Goal: Information Seeking & Learning: Learn about a topic

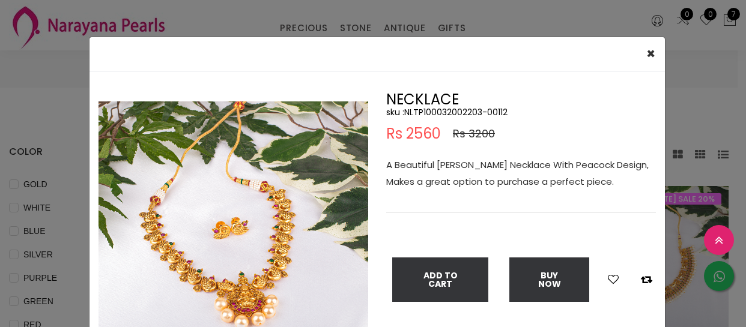
select select "INR"
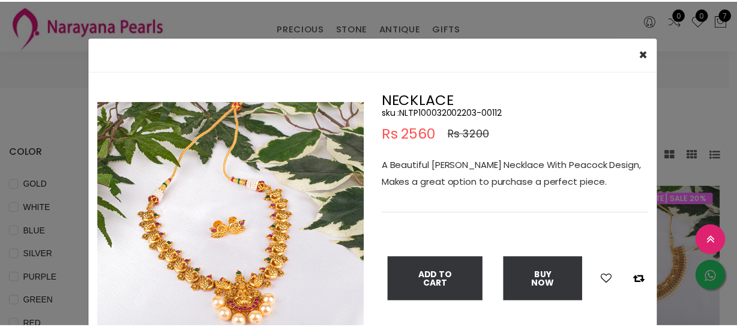
scroll to position [327, 0]
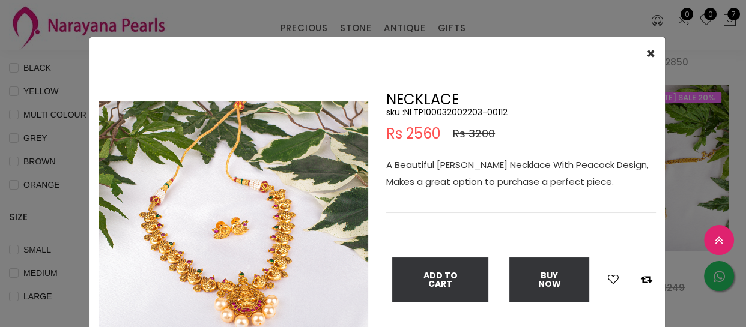
click at [43, 183] on div "× Close Double (click / press) on the image to zoom (in / out). NECKLACE sku : …" at bounding box center [373, 163] width 746 height 327
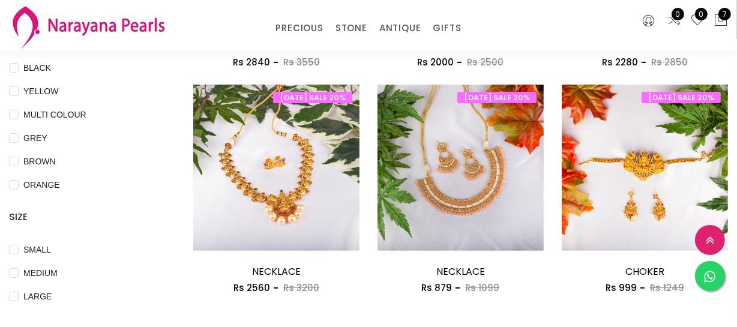
drag, startPoint x: 311, startPoint y: 58, endPoint x: 334, endPoint y: 38, distance: 30.2
click at [314, 43] on link "CUSTOM MADE-GEMS" at bounding box center [333, 43] width 102 height 0
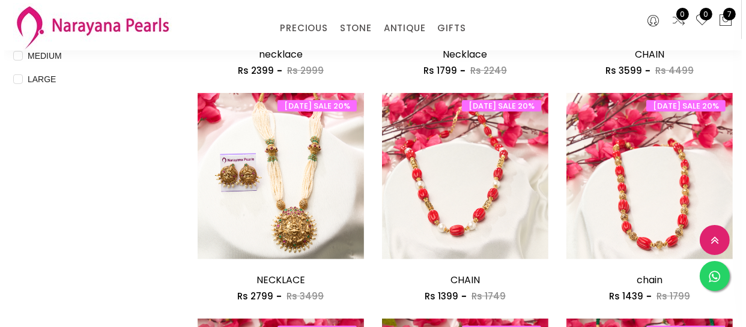
scroll to position [436, 0]
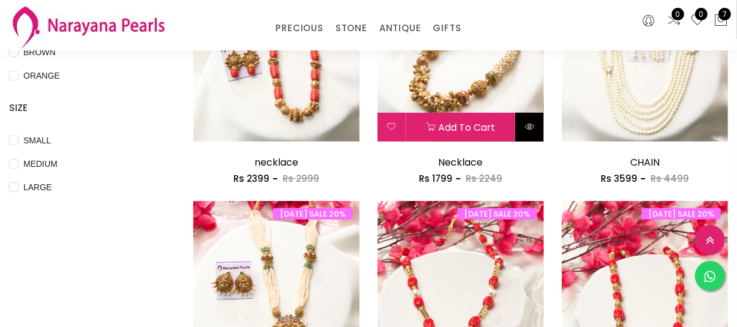
click at [537, 125] on button at bounding box center [530, 127] width 28 height 29
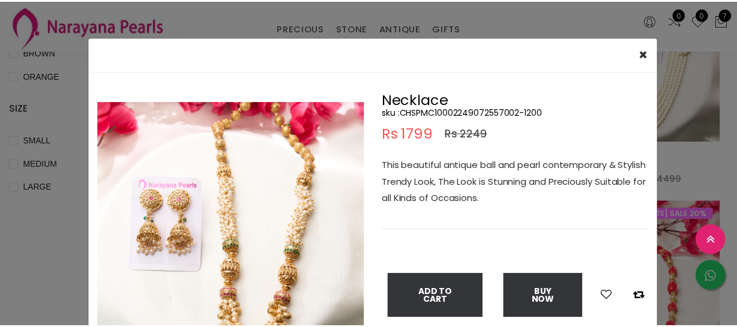
scroll to position [54, 0]
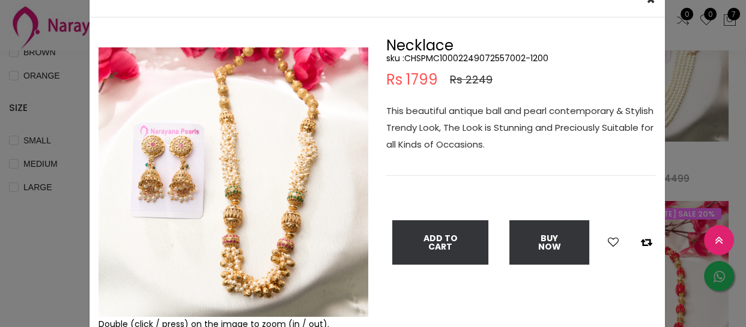
click at [4, 165] on div "× Close Double (click / press) on the image to zoom (in / out). Necklace sku : …" at bounding box center [373, 163] width 746 height 327
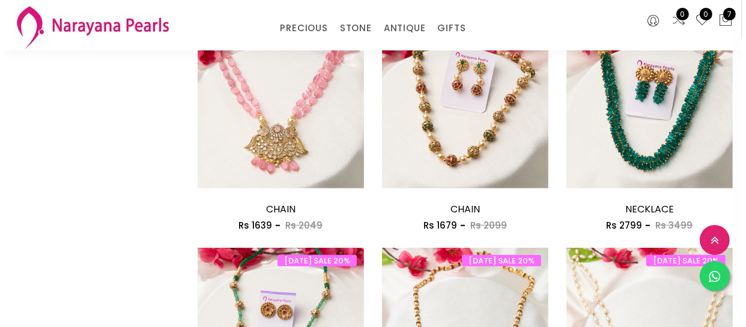
scroll to position [927, 0]
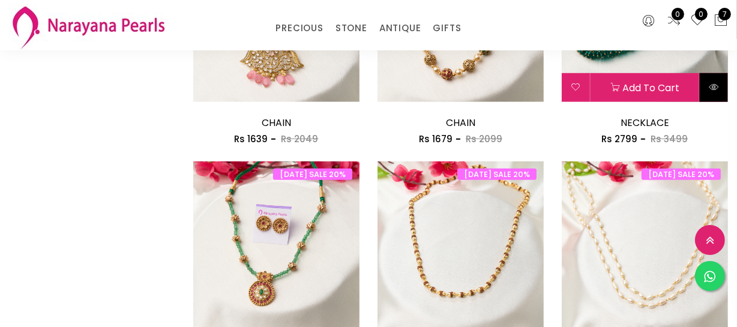
click at [720, 90] on button at bounding box center [714, 87] width 28 height 29
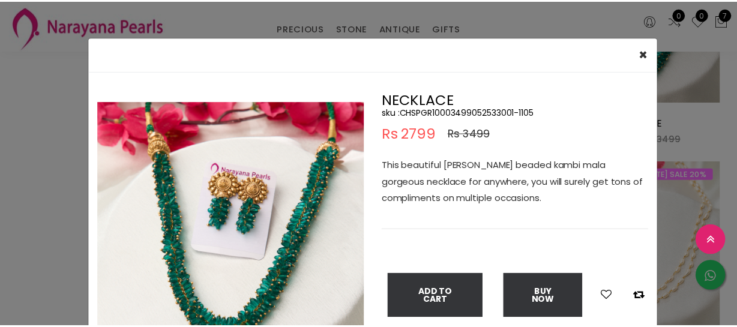
scroll to position [54, 0]
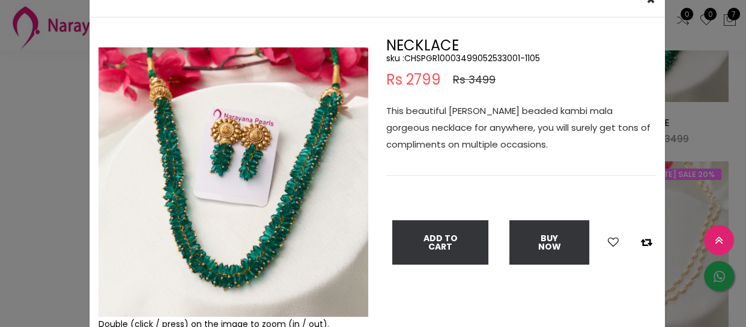
click at [25, 126] on div "× Close Double (click / press) on the image to zoom (in / out). NECKLACE sku : …" at bounding box center [373, 163] width 746 height 327
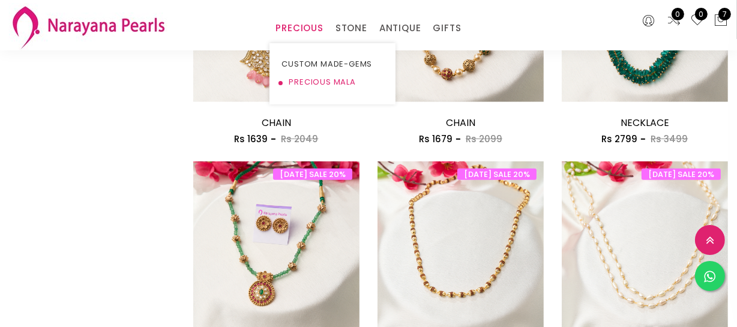
click at [306, 78] on link "PRECIOUS MALA" at bounding box center [333, 82] width 102 height 18
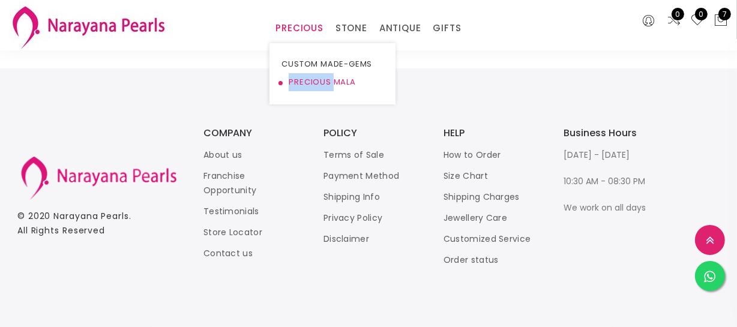
click at [306, 78] on link "PRECIOUS MALA" at bounding box center [333, 82] width 102 height 18
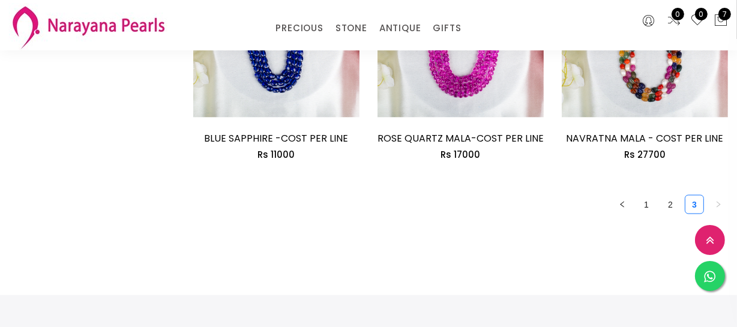
scroll to position [1746, 0]
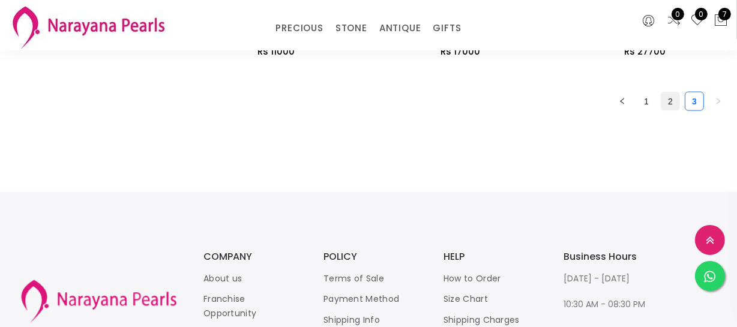
click at [669, 108] on link "2" at bounding box center [671, 101] width 18 height 18
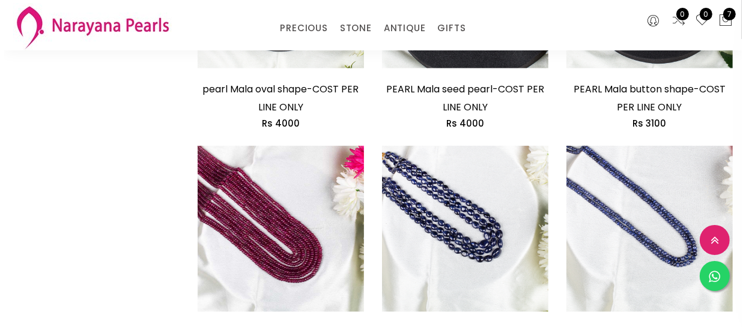
scroll to position [1364, 0]
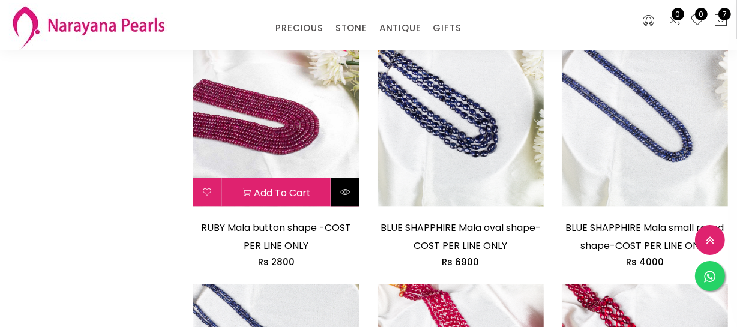
click at [341, 194] on icon at bounding box center [345, 192] width 10 height 10
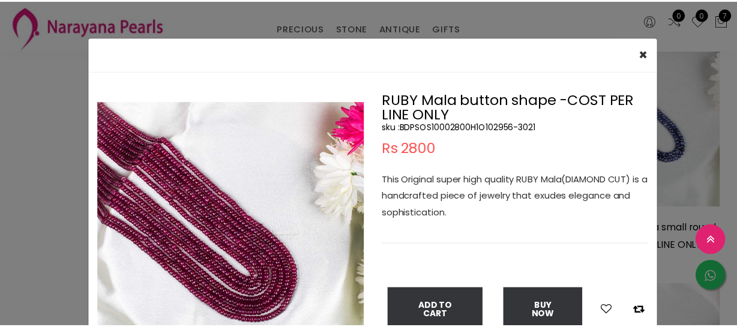
scroll to position [54, 0]
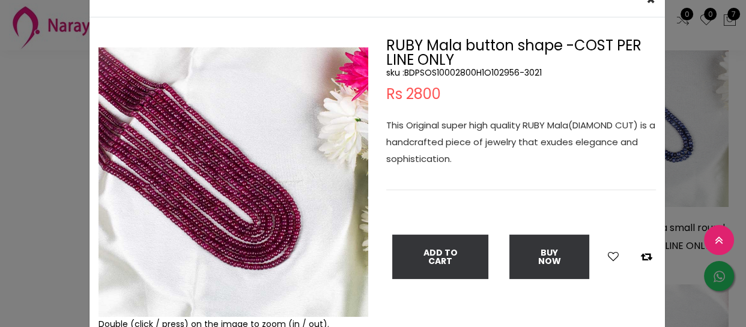
click at [38, 140] on div "× Close Double (click / press) on the image to zoom (in / out). RUBY Mala butto…" at bounding box center [373, 163] width 746 height 327
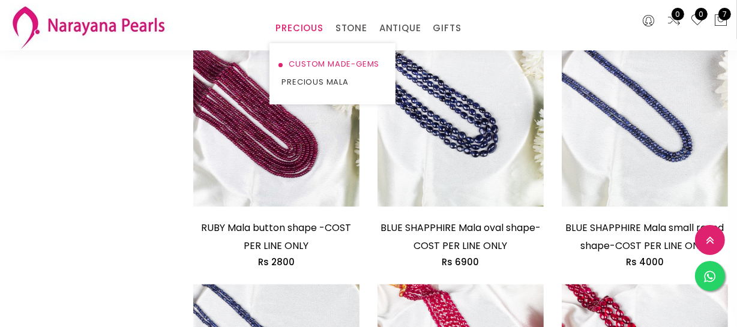
click at [300, 64] on link "CUSTOM MADE-GEMS" at bounding box center [333, 64] width 102 height 18
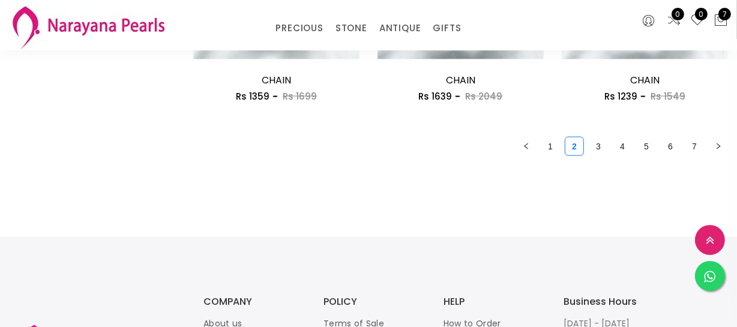
scroll to position [1637, 0]
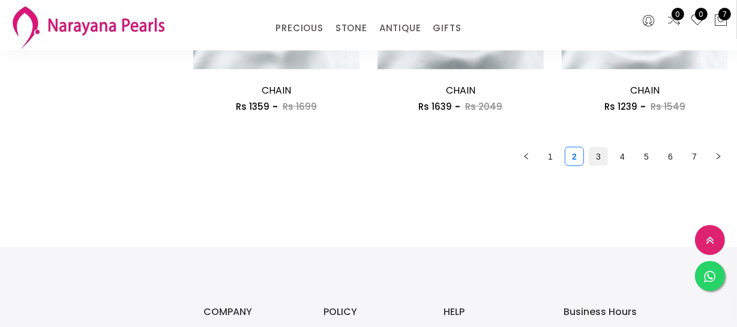
click at [594, 156] on link "3" at bounding box center [598, 157] width 18 height 18
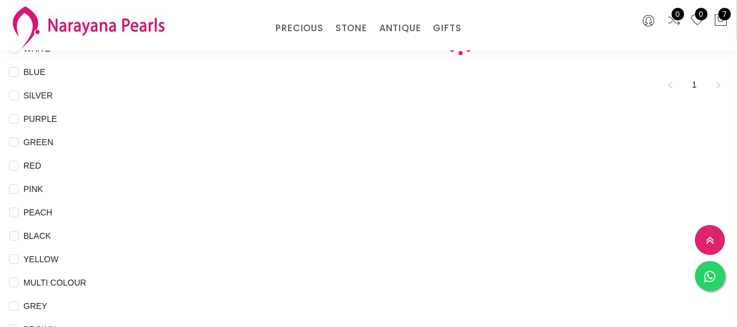
scroll to position [54, 0]
